Goal: Information Seeking & Learning: Find contact information

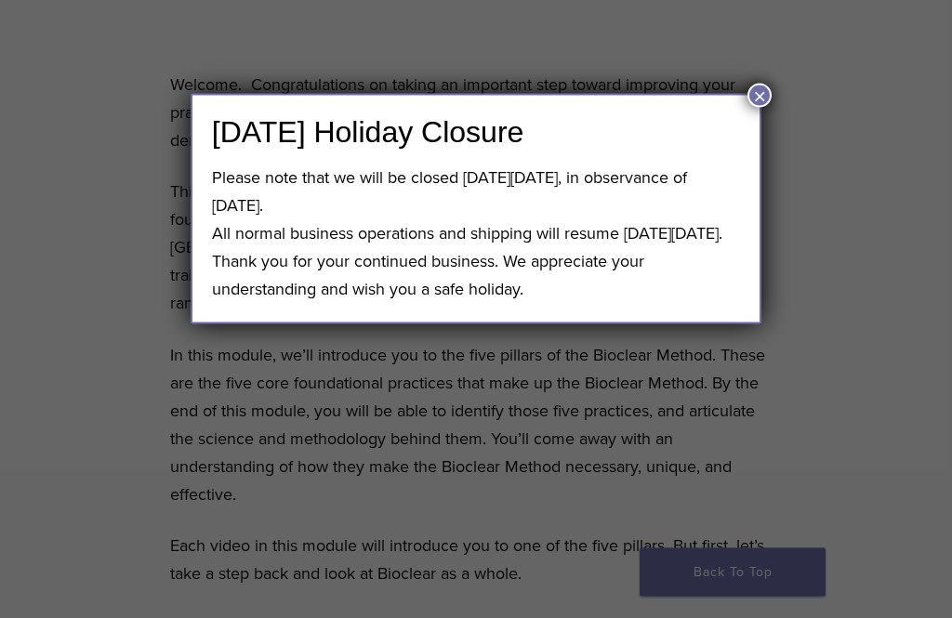
scroll to position [600, 0]
click at [766, 99] on button "×" at bounding box center [759, 96] width 24 height 24
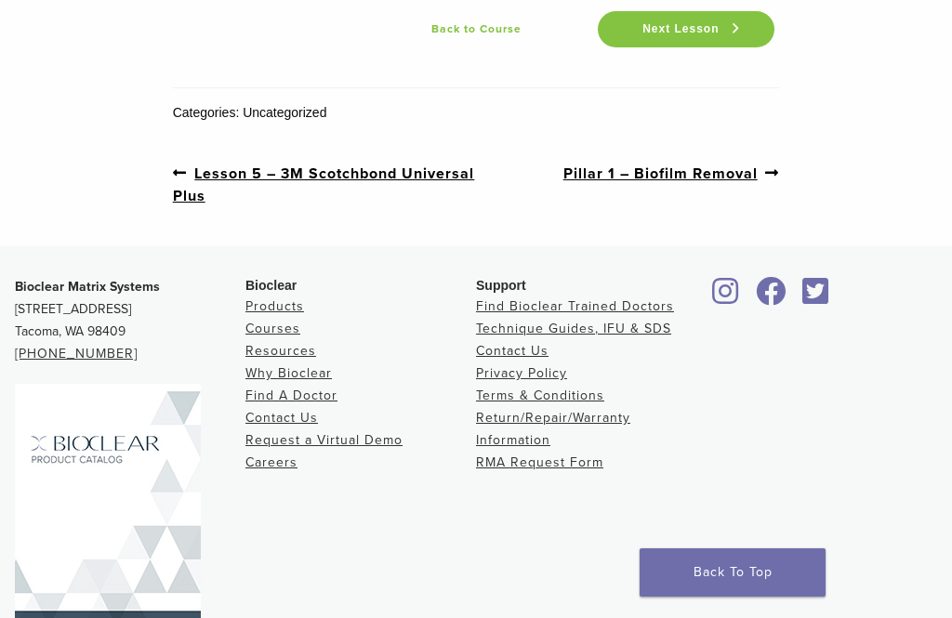
scroll to position [3691, 0]
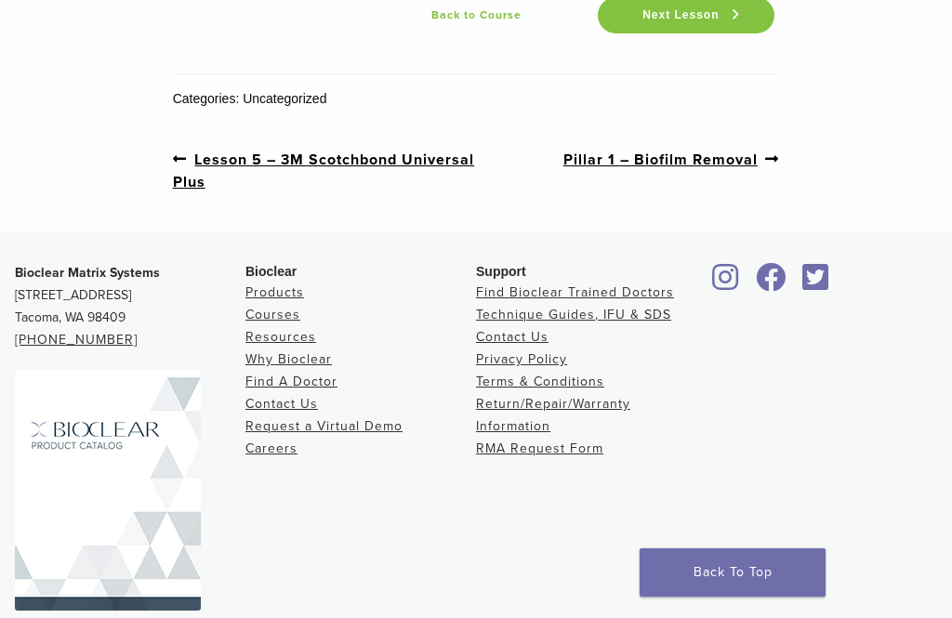
click at [879, 483] on div at bounding box center [821, 428] width 230 height 333
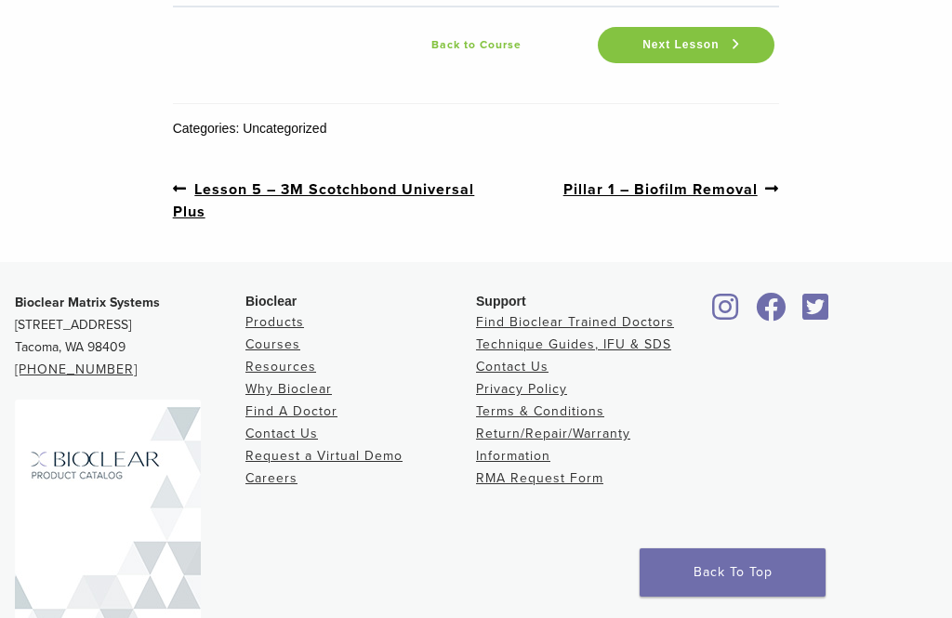
scroll to position [3656, 0]
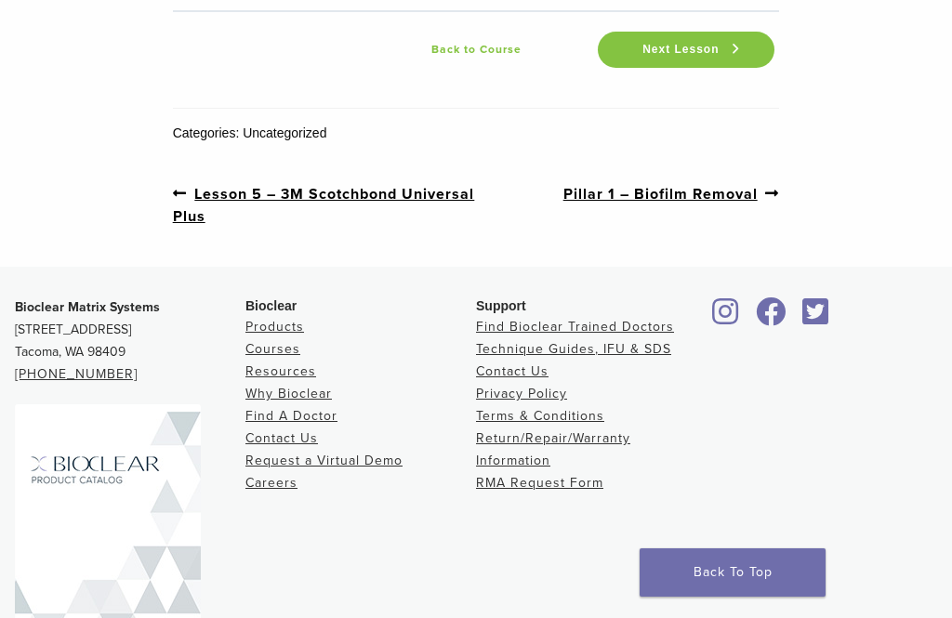
click at [652, 327] on link "Find Bioclear Trained Doctors" at bounding box center [575, 327] width 198 height 16
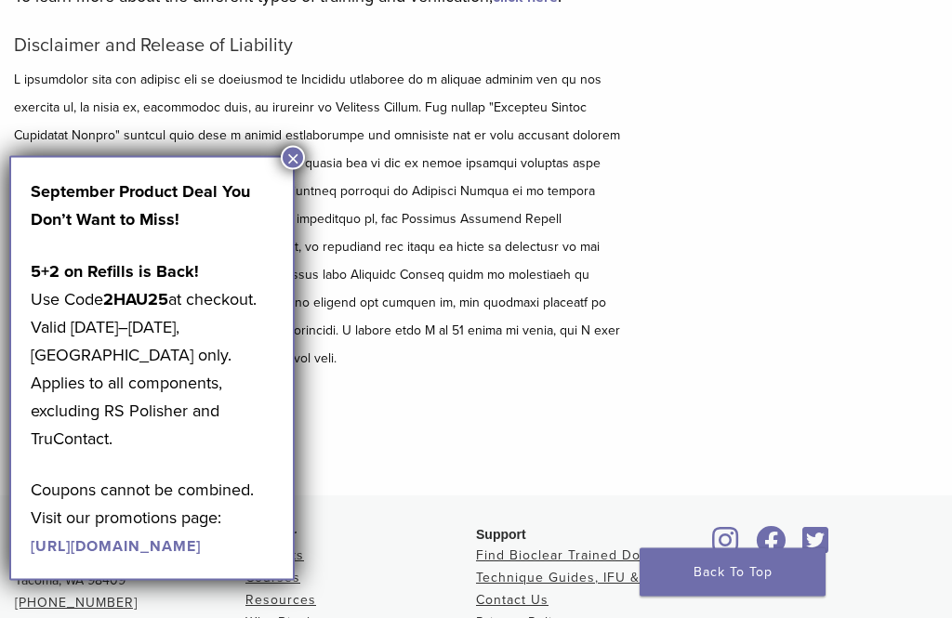
scroll to position [268, 0]
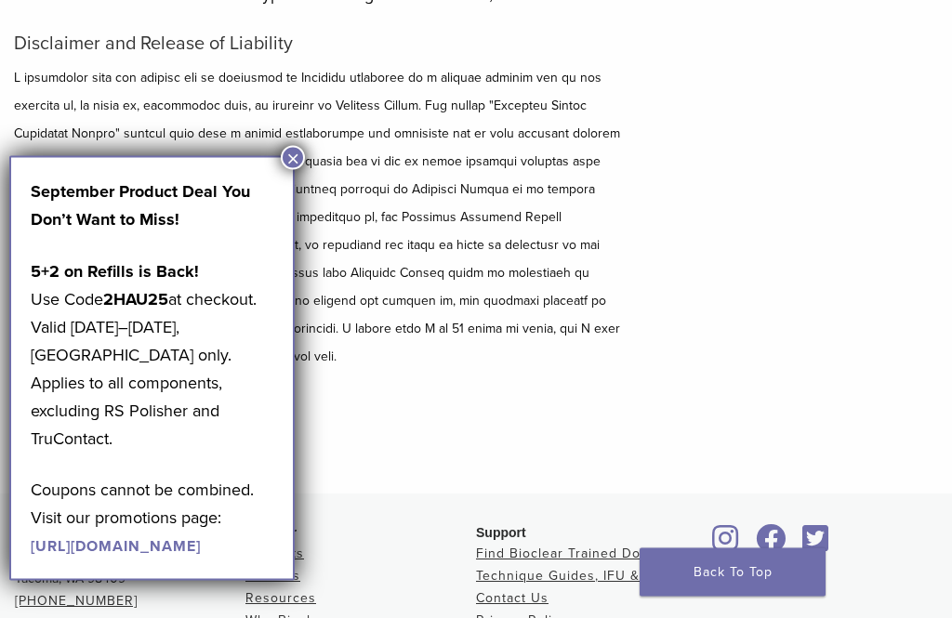
click at [286, 165] on button "×" at bounding box center [293, 158] width 24 height 24
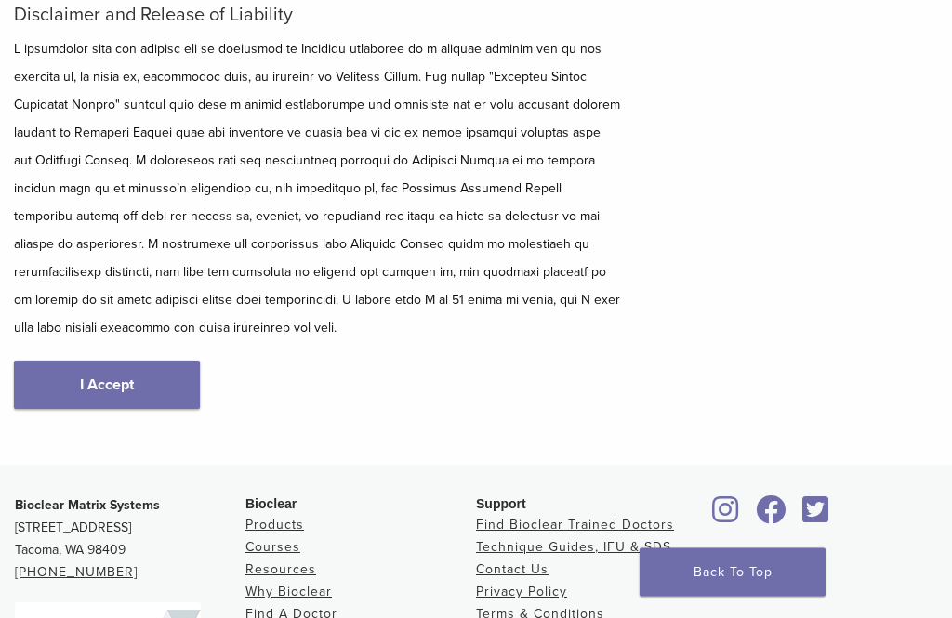
scroll to position [299, 0]
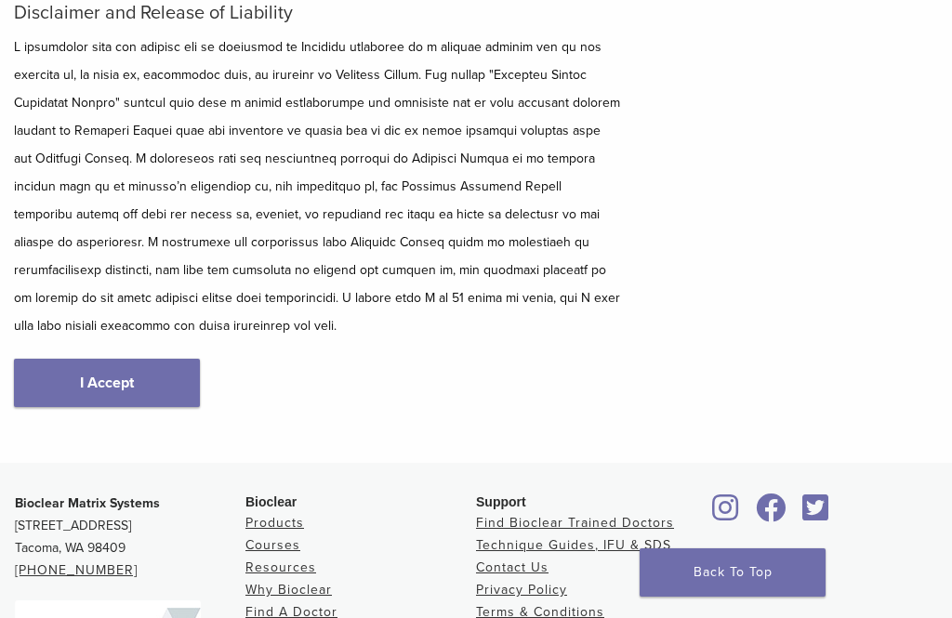
click at [99, 388] on link "I Accept" at bounding box center [107, 383] width 186 height 48
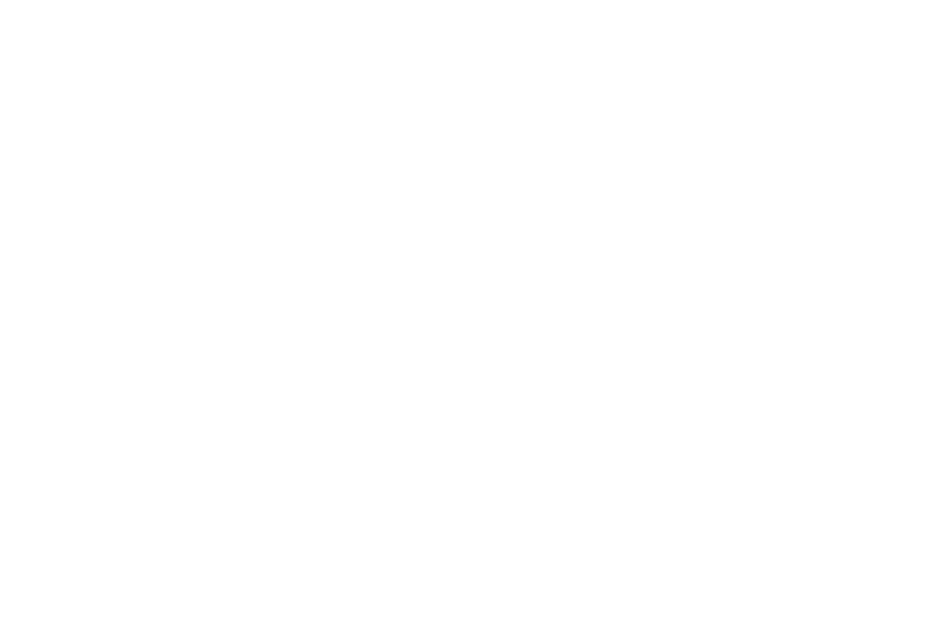
scroll to position [2713, 0]
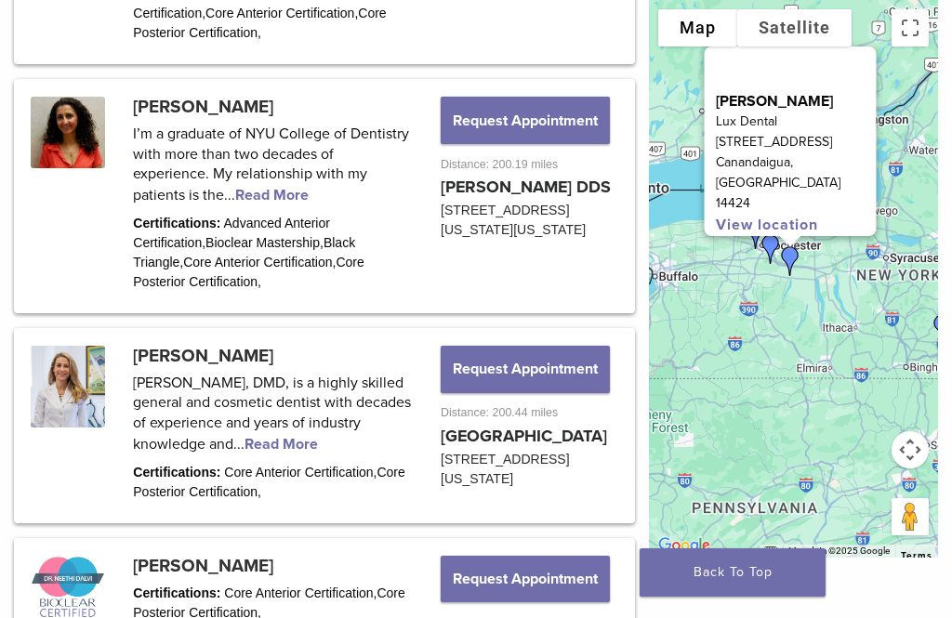
click at [46, 241] on link at bounding box center [324, 196] width 615 height 229
